Goal: Information Seeking & Learning: Check status

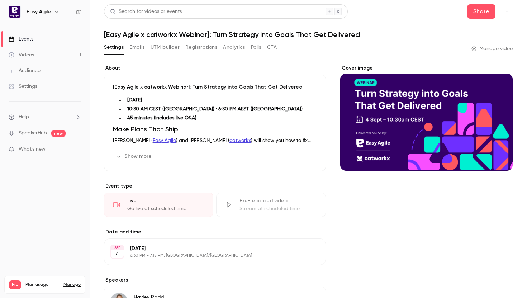
click at [234, 49] on button "Analytics" at bounding box center [234, 47] width 22 height 11
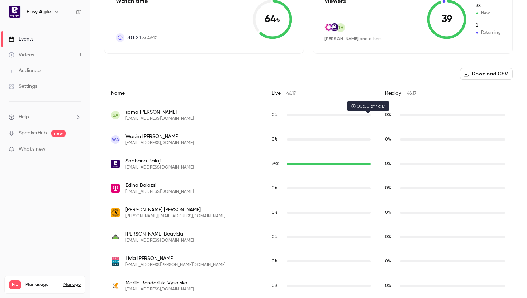
scroll to position [192, 0]
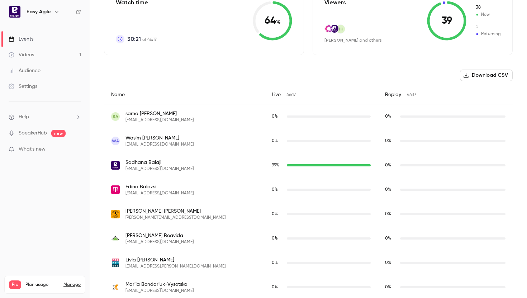
drag, startPoint x: 237, startPoint y: 93, endPoint x: 243, endPoint y: 95, distance: 5.9
click at [265, 93] on div "Live 46:17" at bounding box center [321, 94] width 113 height 19
click at [287, 95] on span "46:17" at bounding box center [291, 95] width 9 height 4
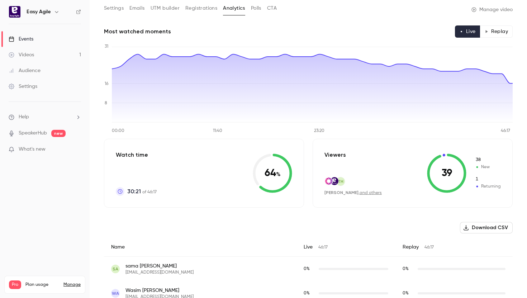
scroll to position [37, 0]
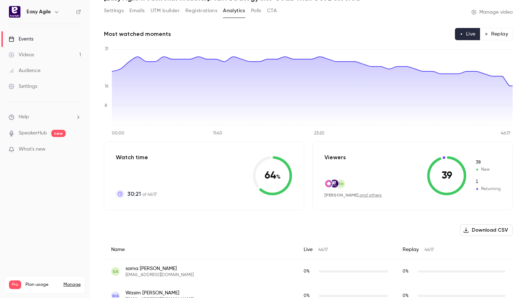
click at [133, 194] on span "30:21" at bounding box center [134, 194] width 14 height 9
click at [264, 175] on icon at bounding box center [272, 175] width 39 height 39
click at [327, 184] on img at bounding box center [329, 184] width 8 height 8
click at [448, 174] on icon at bounding box center [446, 175] width 39 height 39
click at [360, 195] on link "and others" at bounding box center [371, 195] width 22 height 4
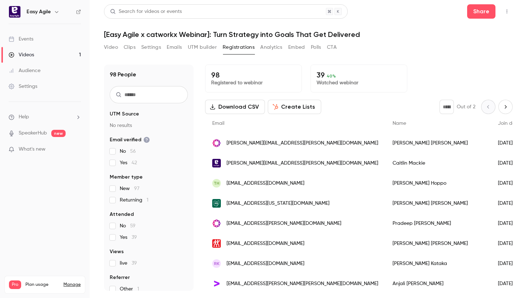
drag, startPoint x: 330, startPoint y: 81, endPoint x: 328, endPoint y: 77, distance: 5.0
click at [329, 80] on p "Watched webinar" at bounding box center [359, 82] width 85 height 7
click at [320, 75] on p "39 40 %" at bounding box center [359, 75] width 85 height 9
click at [321, 75] on p "39 40 %" at bounding box center [359, 75] width 85 height 9
click at [321, 76] on p "39 40 %" at bounding box center [359, 75] width 85 height 9
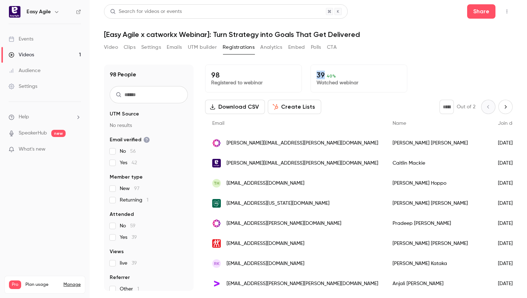
copy p "39"
